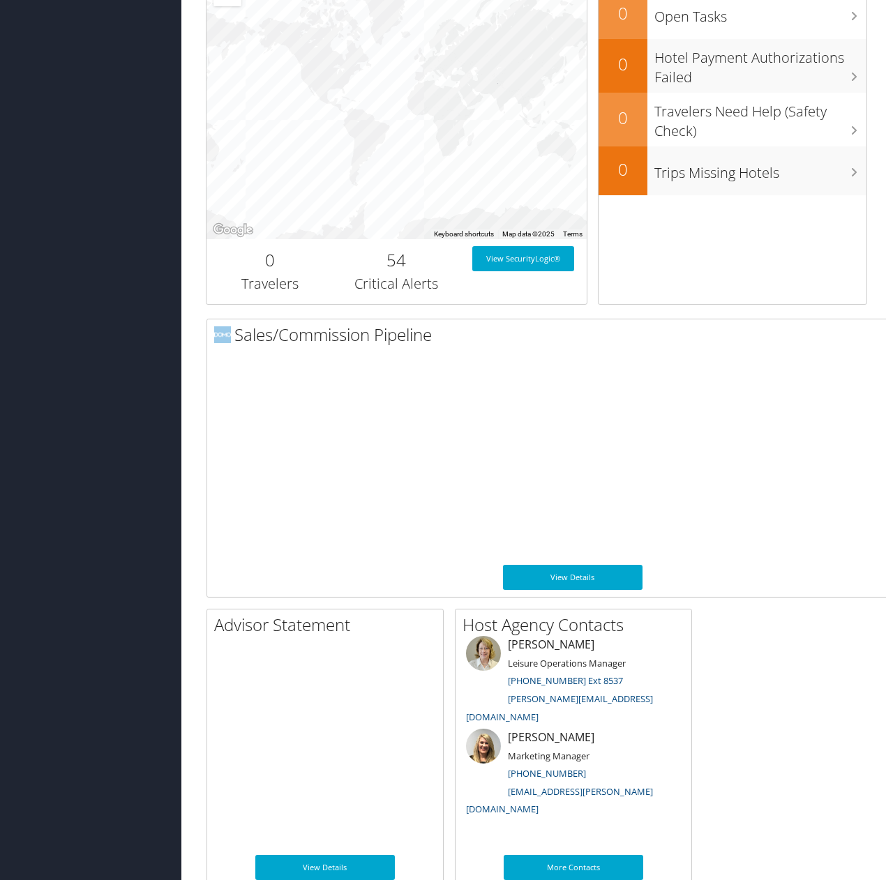
scroll to position [418, 0]
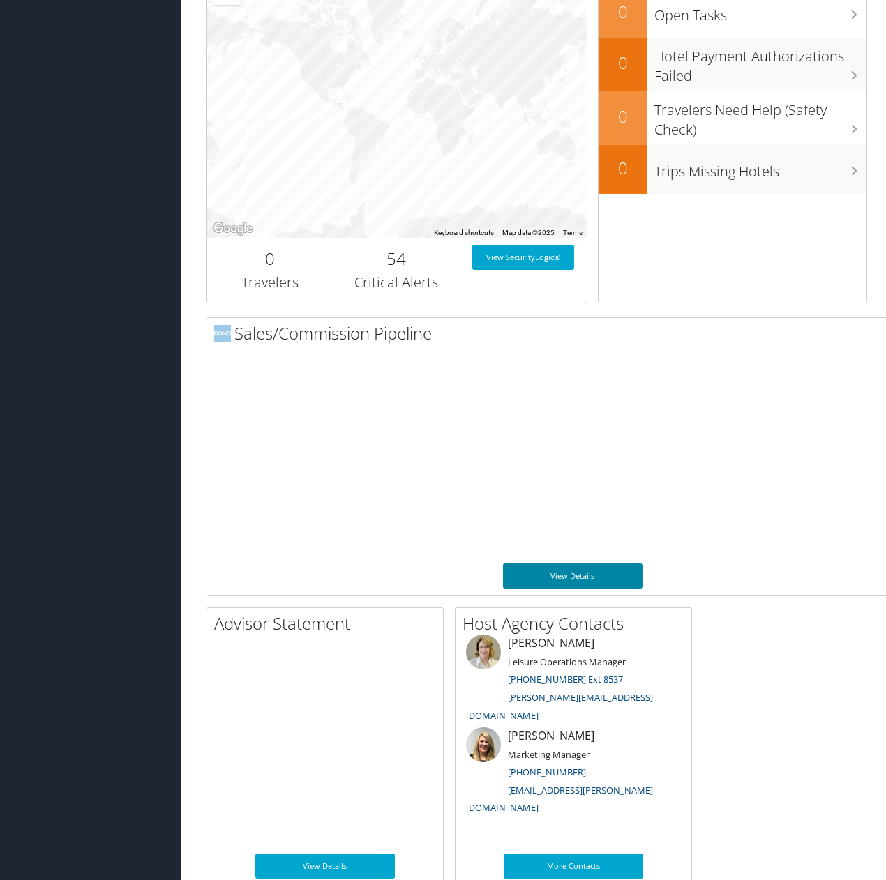
drag, startPoint x: 574, startPoint y: 568, endPoint x: 304, endPoint y: 612, distance: 273.3
click at [574, 568] on link "View Details" at bounding box center [572, 575] width 139 height 25
